Goal: Check status: Check status

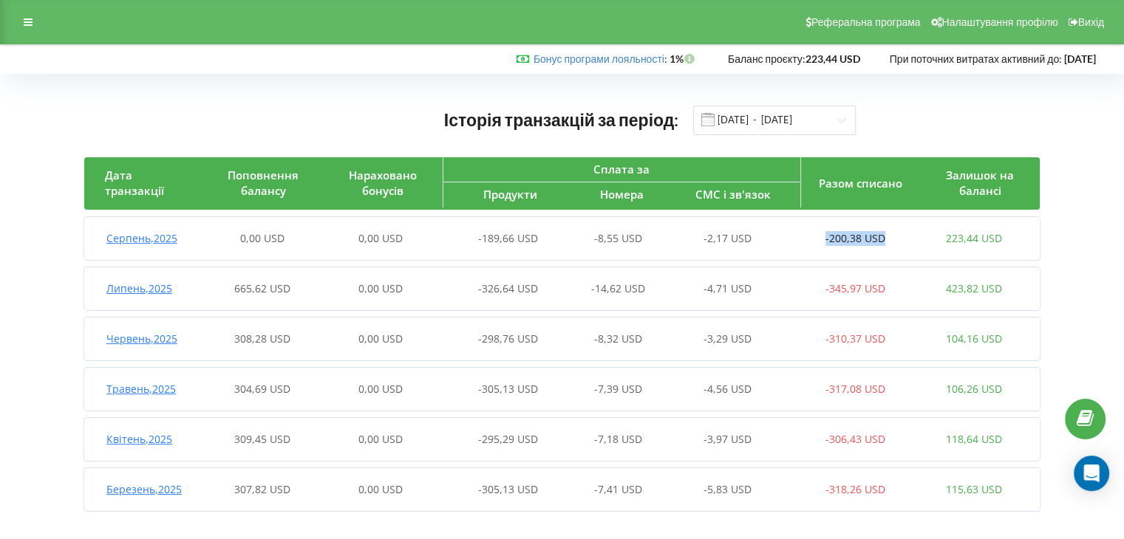
drag, startPoint x: 843, startPoint y: 236, endPoint x: 936, endPoint y: 241, distance: 93.2
click at [936, 241] on div "Серпень , 2025 0,00 USD 0,00 USD -189,66 USD -8,55 USD -2,17 USD -200,38 USD 22…" at bounding box center [558, 238] width 949 height 35
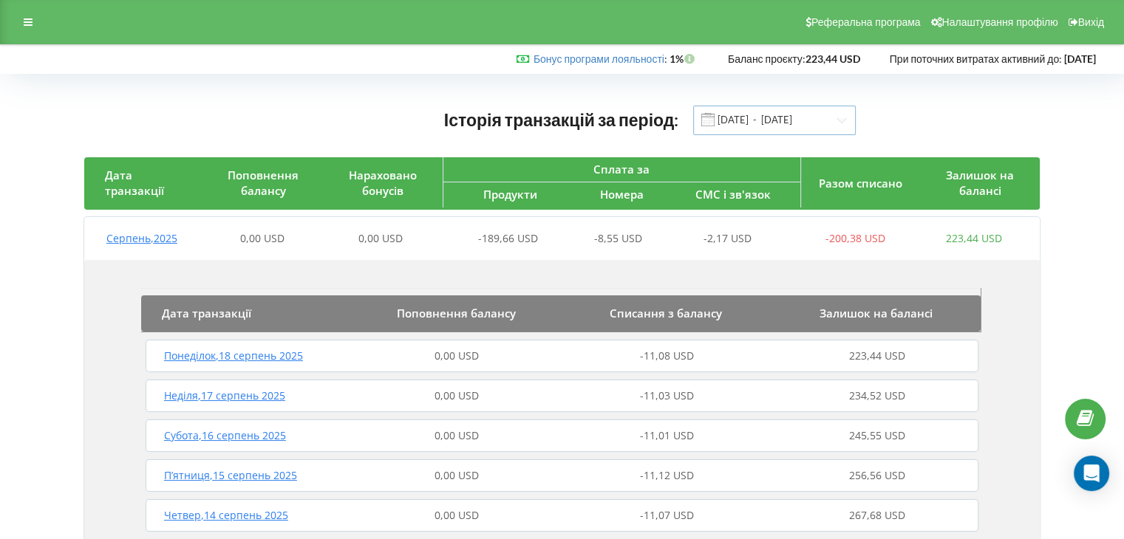
click at [839, 120] on input "[DATE] - [DATE]" at bounding box center [774, 121] width 163 height 30
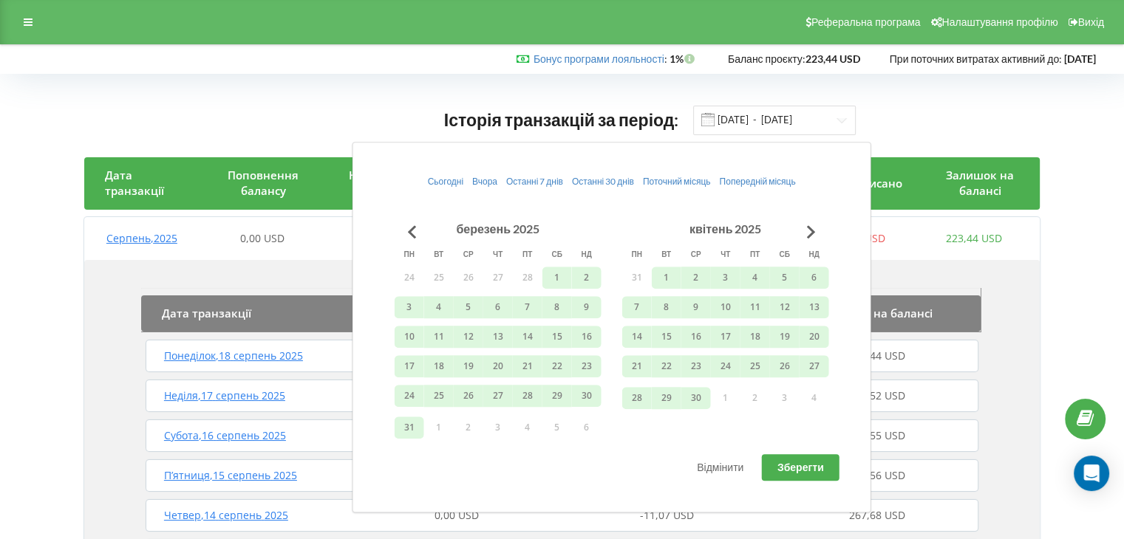
click at [1004, 114] on div "Історія транзакцій за період: [DATE] - [DATE]" at bounding box center [562, 120] width 956 height 30
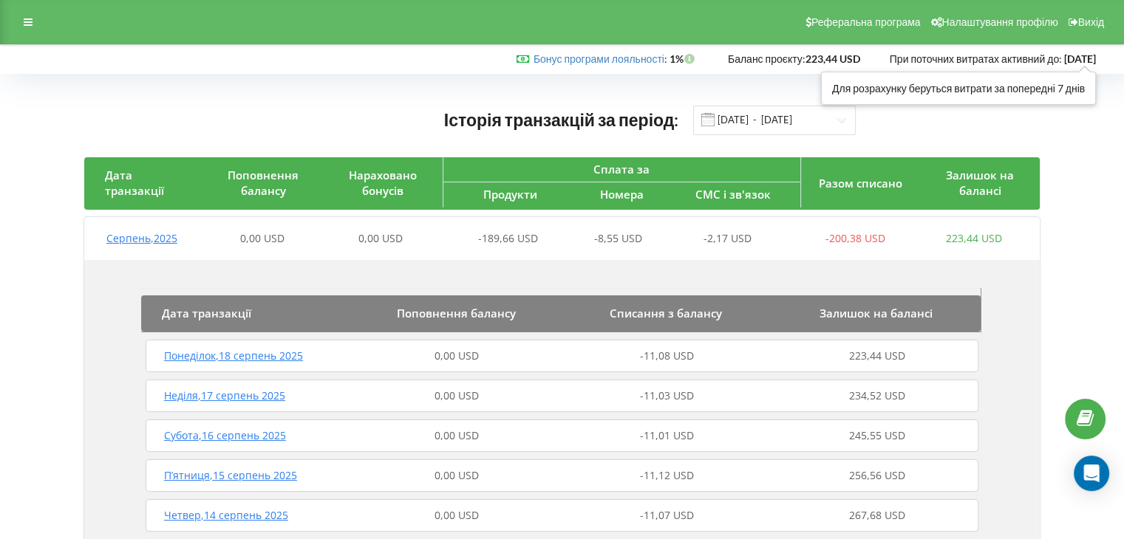
drag, startPoint x: 1097, startPoint y: 61, endPoint x: 1035, endPoint y: 61, distance: 62.1
click at [1035, 61] on div "Бонус програми лояльності : Бонус : 1% 223,44 USD" at bounding box center [558, 59] width 1096 height 15
click at [979, 128] on div "Історія транзакцій за період: [DATE] - [DATE]" at bounding box center [562, 120] width 956 height 30
click at [844, 118] on input "[DATE] - [DATE]" at bounding box center [774, 121] width 163 height 30
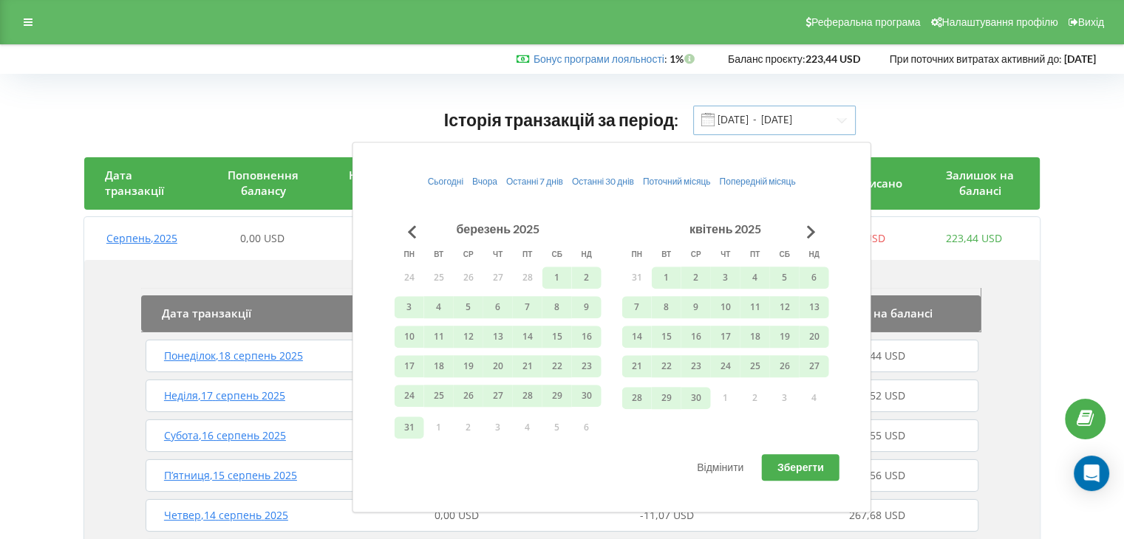
click at [844, 118] on input "[DATE] - [DATE]" at bounding box center [774, 121] width 163 height 30
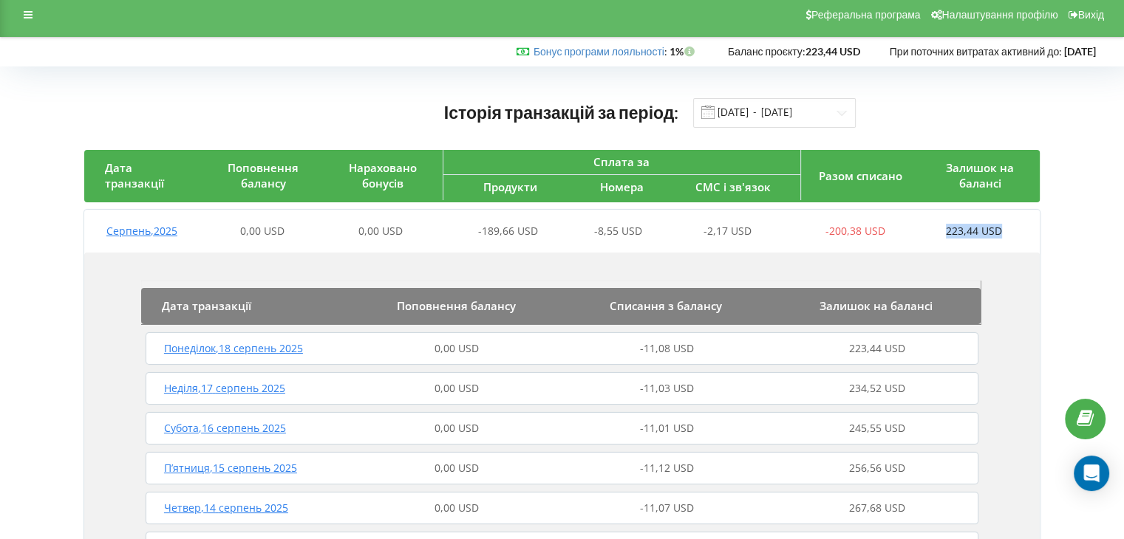
drag, startPoint x: 944, startPoint y: 231, endPoint x: 1017, endPoint y: 234, distance: 72.5
click at [1017, 234] on div "223,44 USD" at bounding box center [973, 231] width 119 height 15
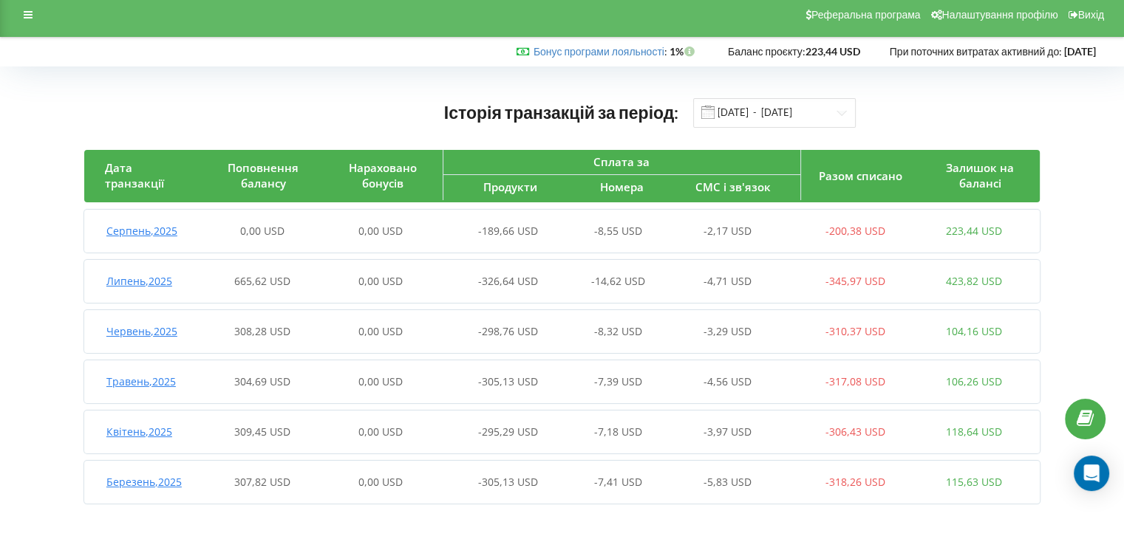
click at [1086, 261] on div "Історія транзакцій за період: [DATE] - [DATE] Дата транзакції Поповнення баланс…" at bounding box center [562, 304] width 1093 height 445
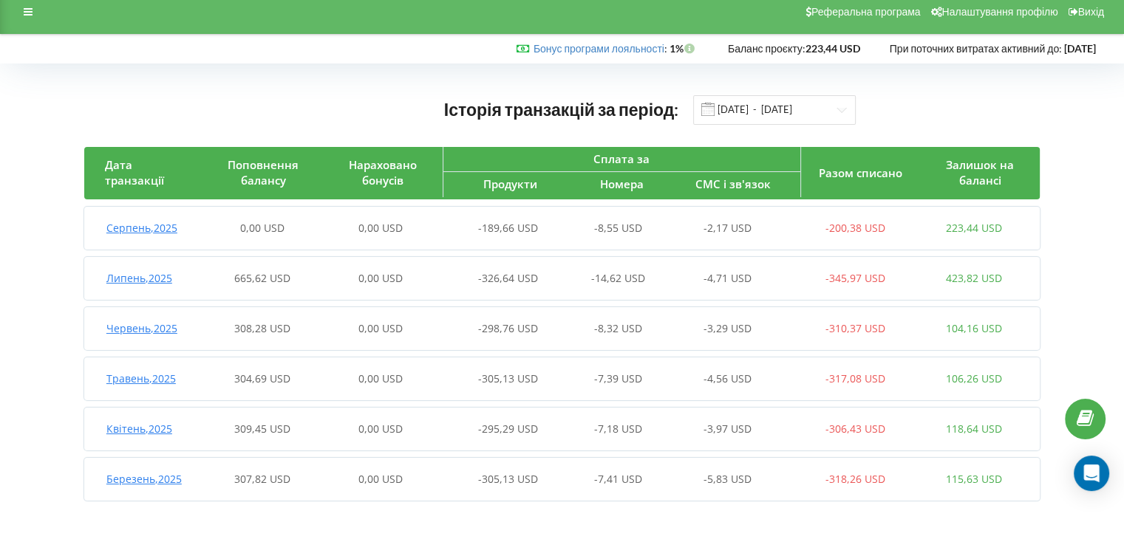
click at [138, 234] on span "Серпень , 2025" at bounding box center [141, 228] width 71 height 14
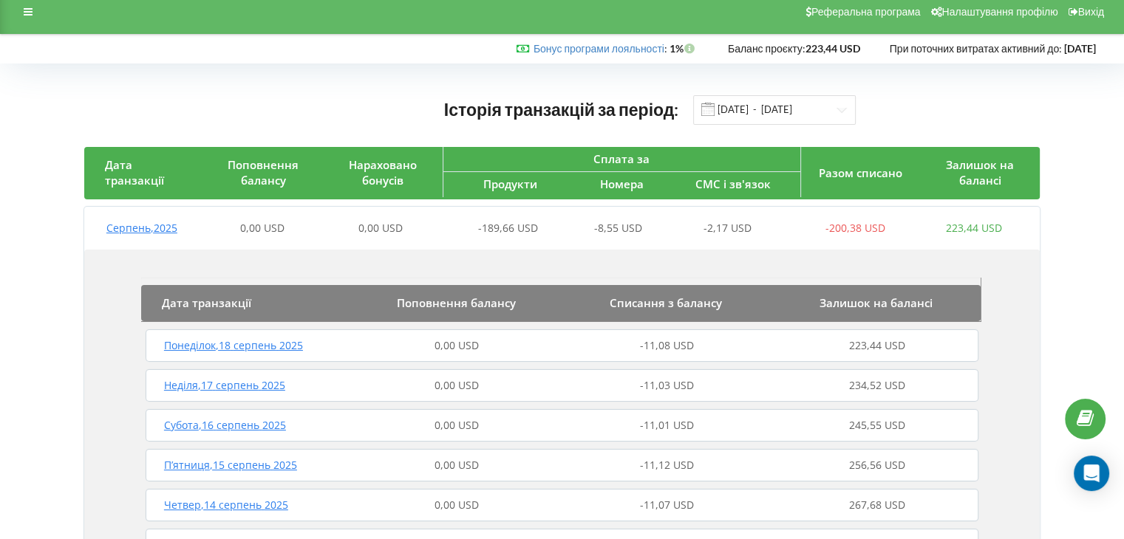
click at [161, 228] on span "Серпень , 2025" at bounding box center [141, 228] width 71 height 14
